Goal: Task Accomplishment & Management: Manage account settings

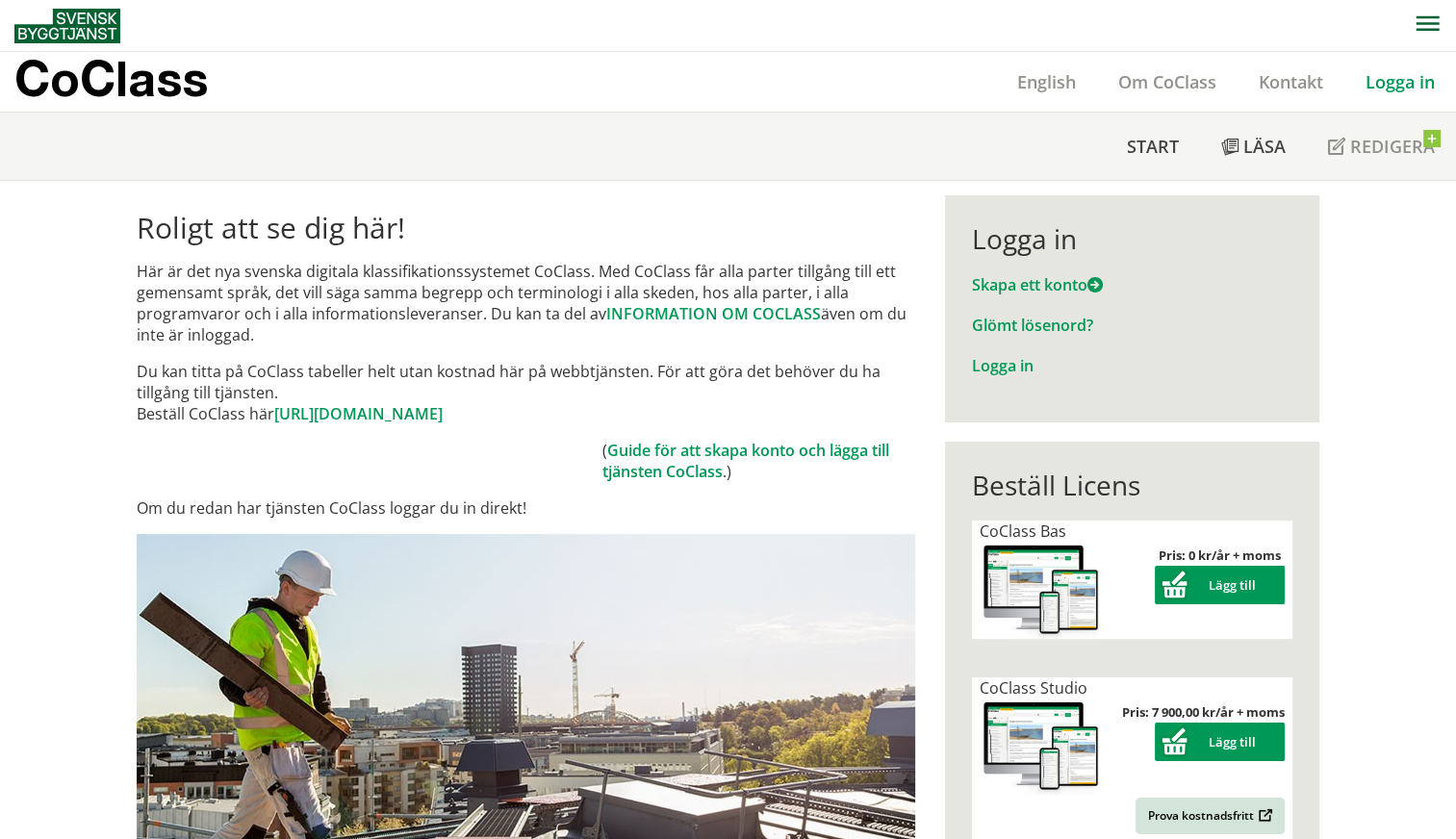
click at [1390, 77] on link "Logga in" at bounding box center [1400, 82] width 111 height 23
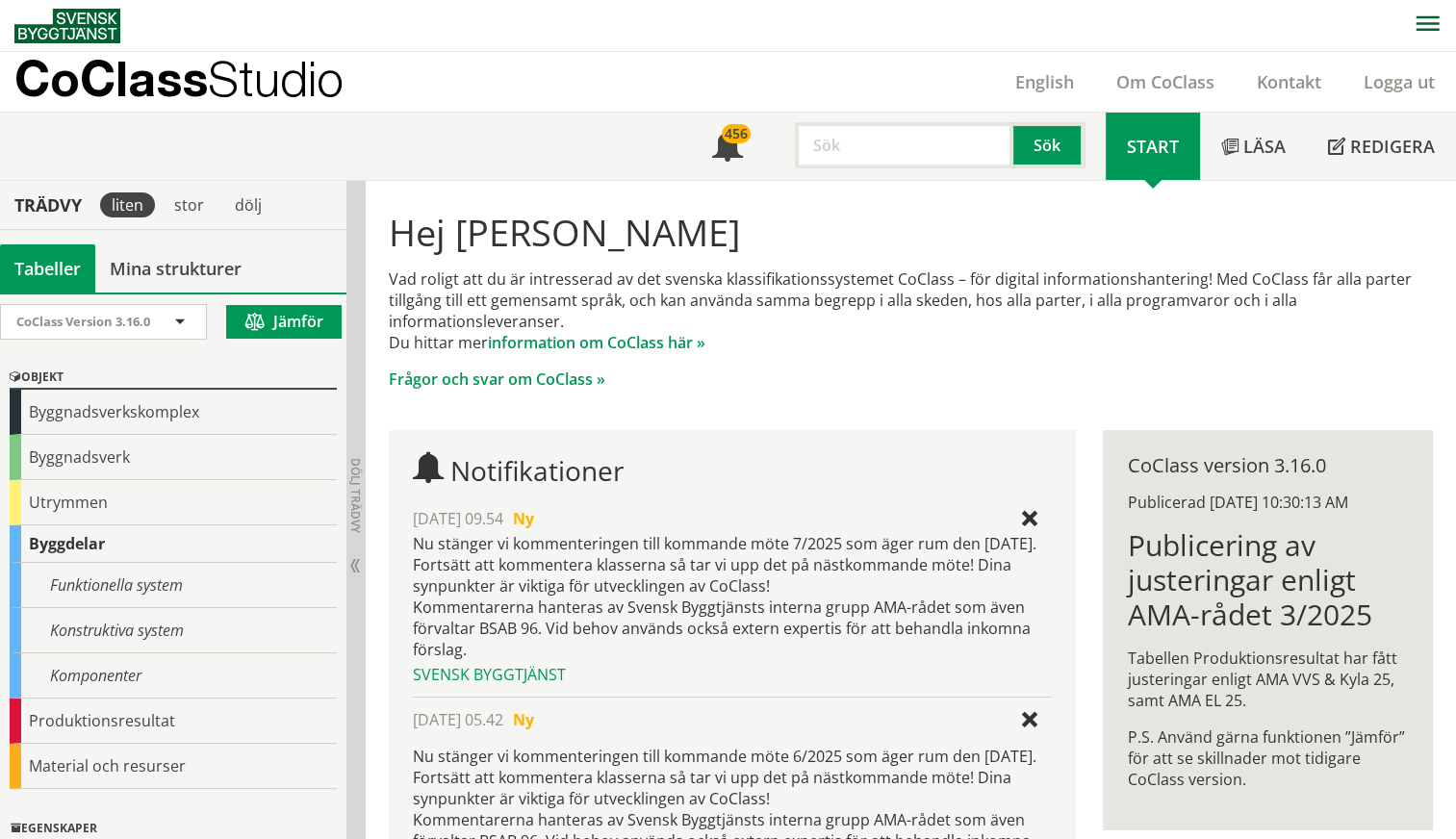
click at [1390, 84] on link "Logga ut" at bounding box center [1399, 82] width 113 height 23
click at [544, 89] on div "CoClass Studio English Om CoClass Kontakt Logga ut" at bounding box center [735, 82] width 1441 height 60
